Goal: Transaction & Acquisition: Purchase product/service

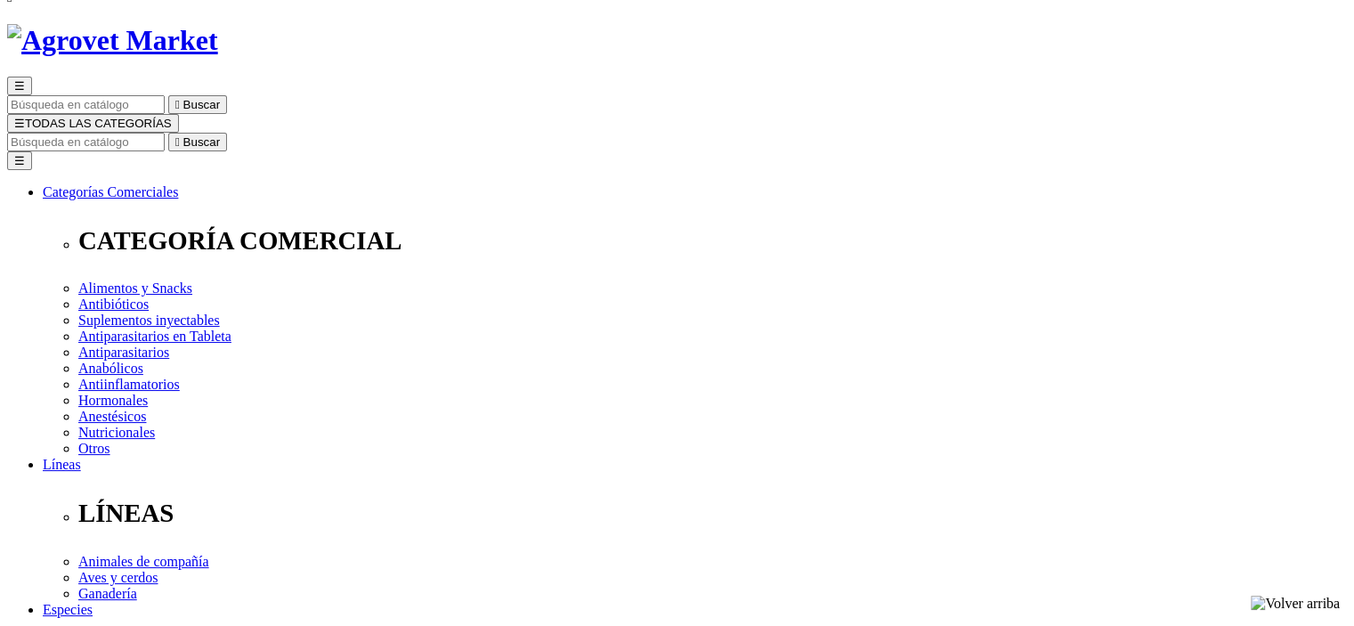
scroll to position [178, 0]
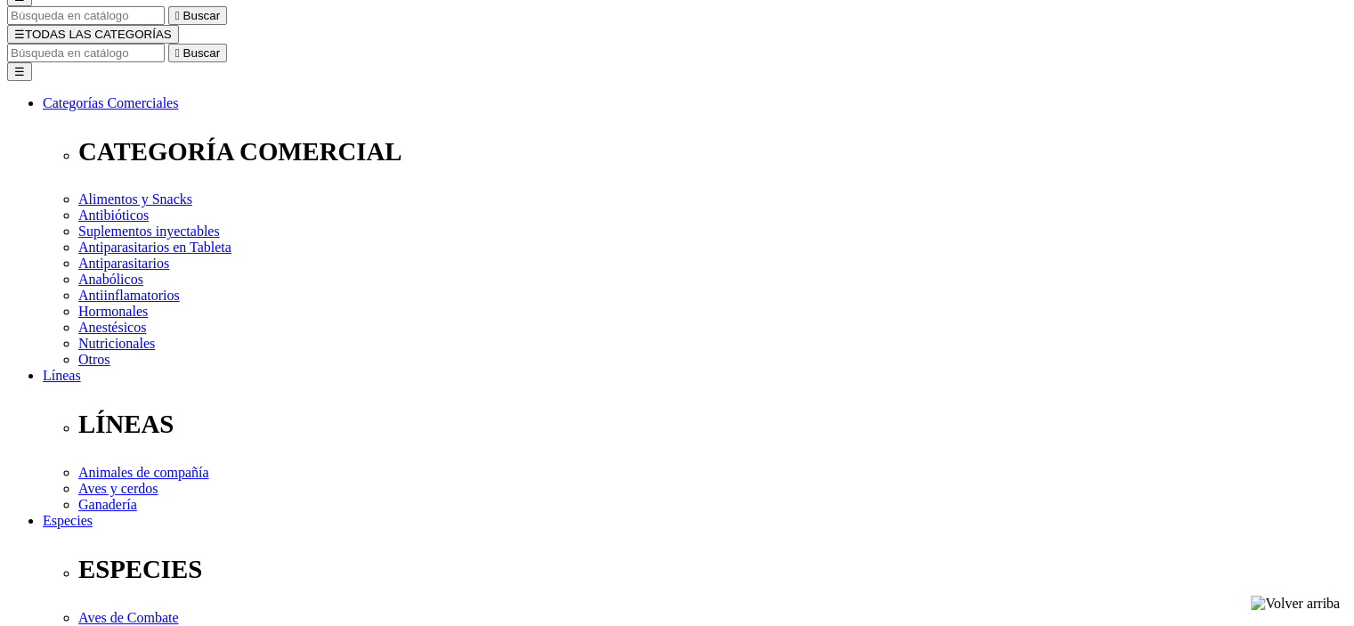
select select "26"
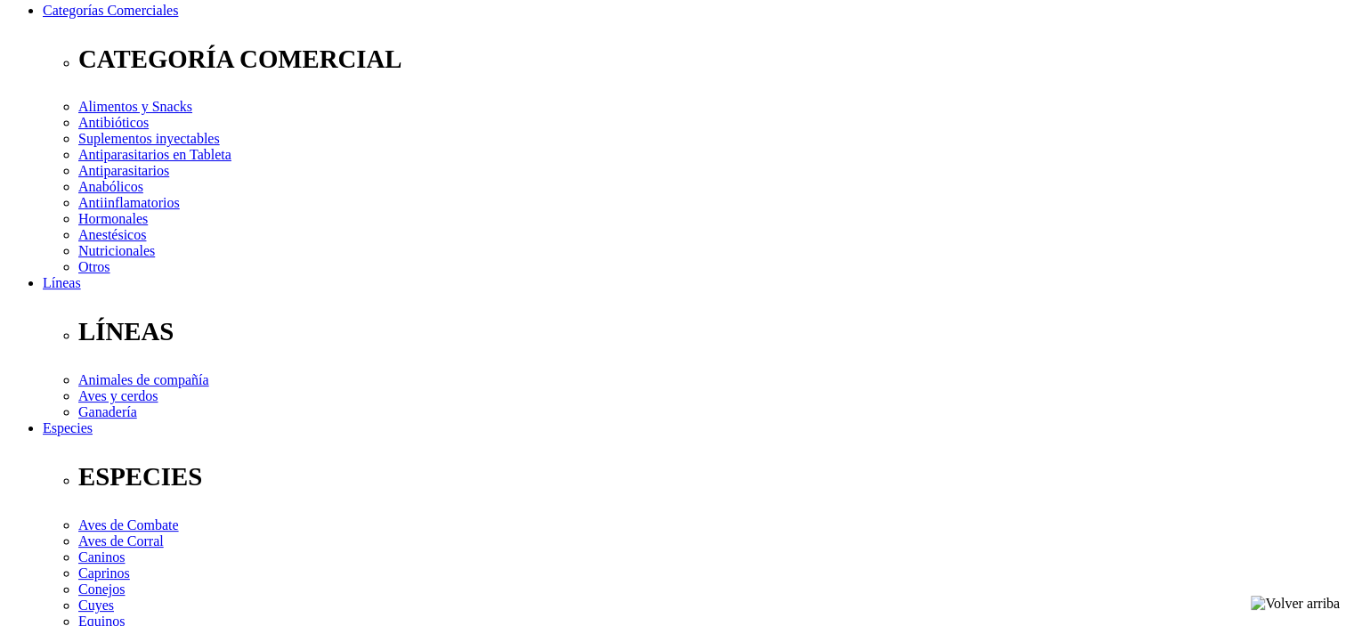
scroll to position [178, 0]
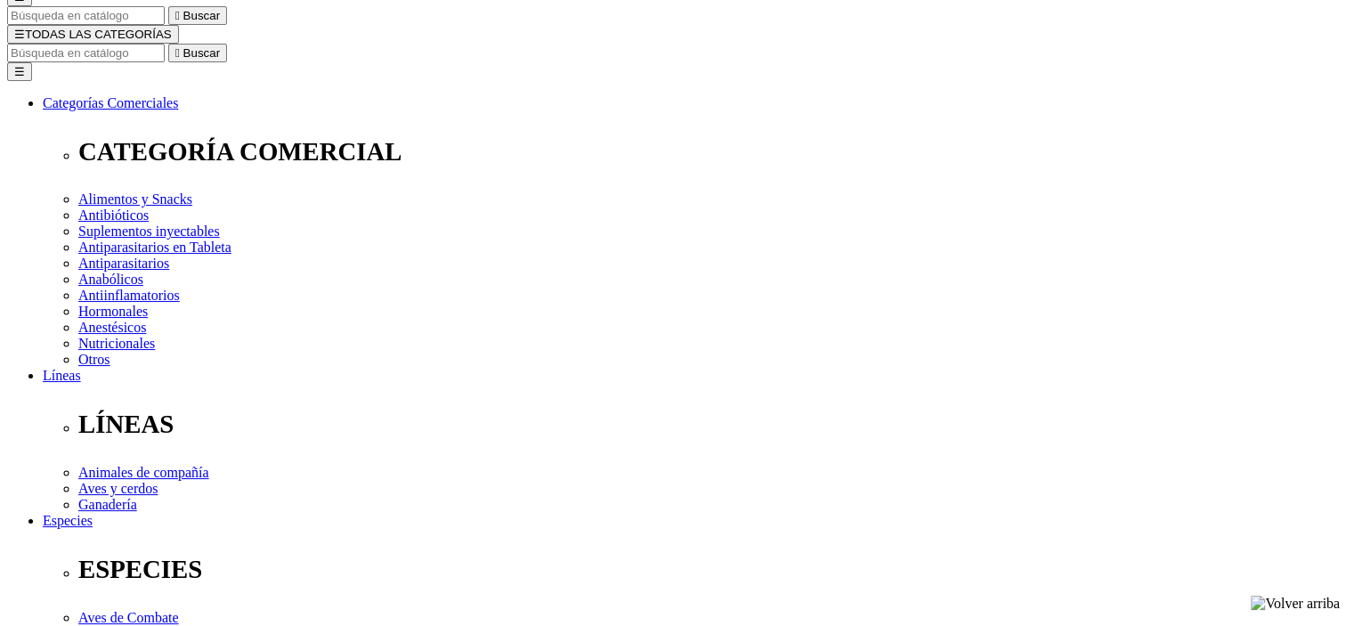
drag, startPoint x: 707, startPoint y: 184, endPoint x: 747, endPoint y: 184, distance: 40.1
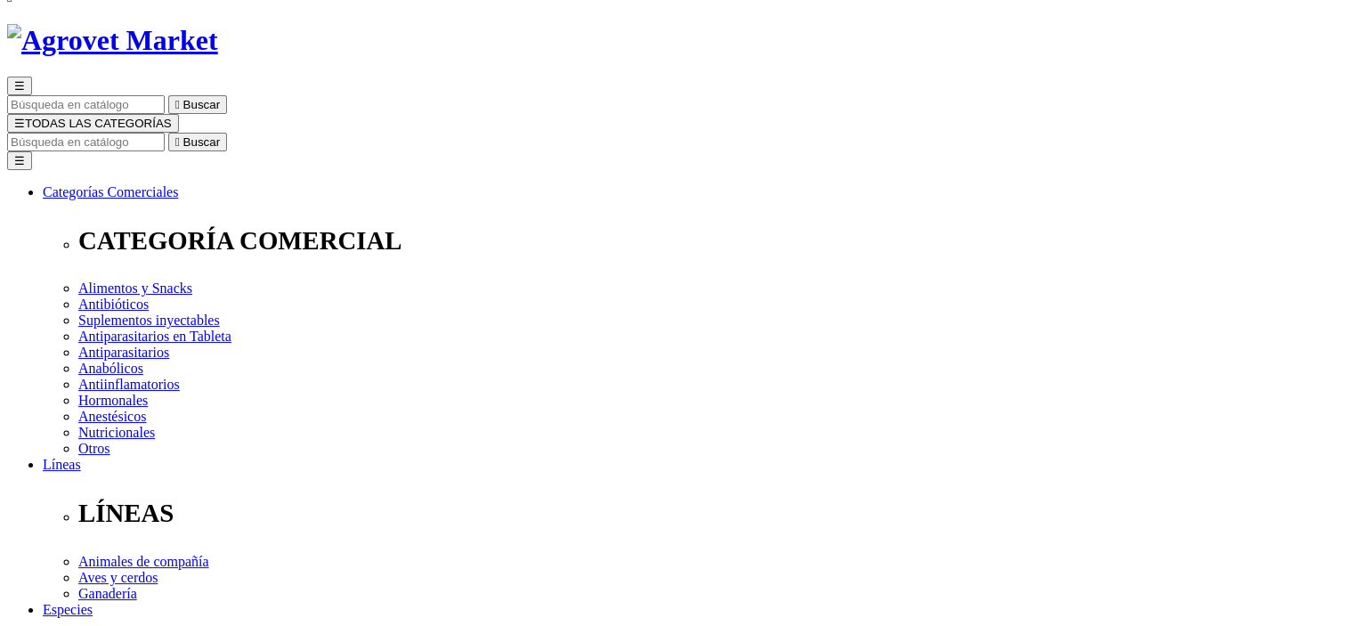
scroll to position [0, 0]
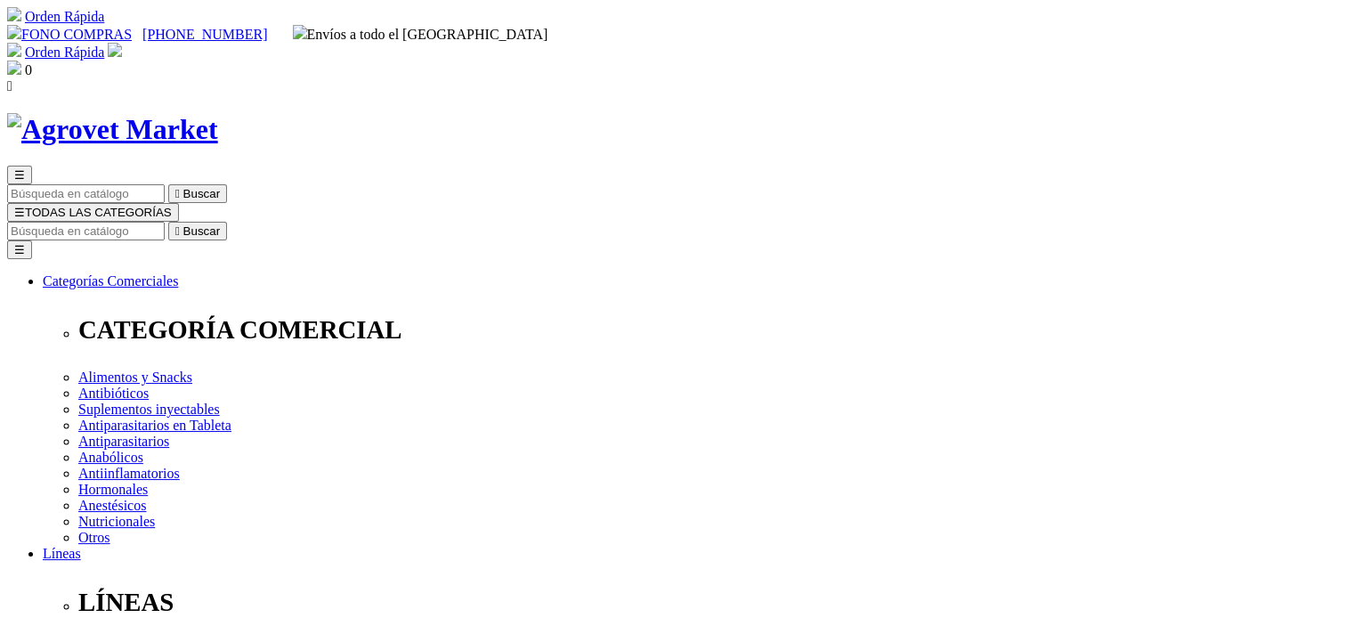
click at [165, 222] on input "Buscar" at bounding box center [86, 231] width 158 height 19
